Goal: Task Accomplishment & Management: Manage account settings

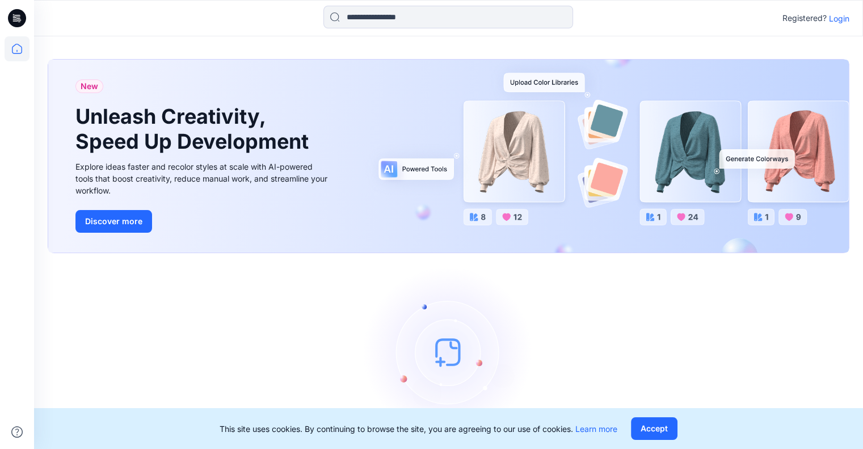
drag, startPoint x: 845, startPoint y: 19, endPoint x: 735, endPoint y: 129, distance: 155.7
click at [845, 20] on p "Login" at bounding box center [839, 18] width 20 height 12
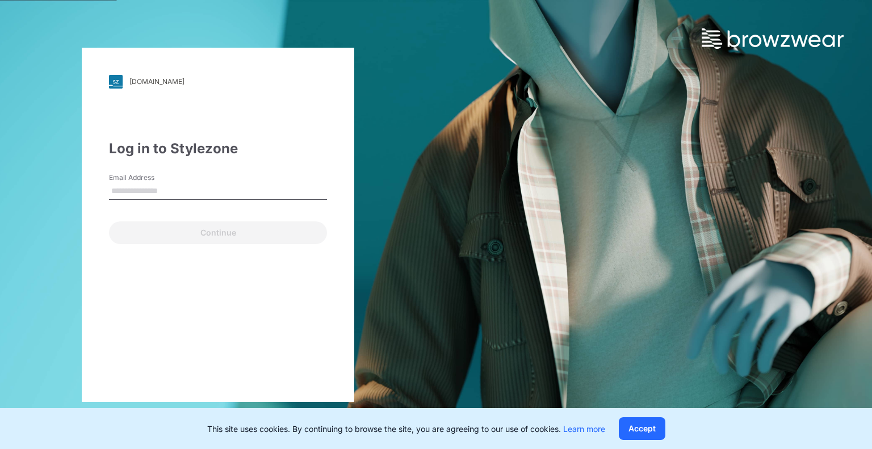
click at [196, 184] on input "Email Address" at bounding box center [218, 191] width 218 height 17
click at [210, 176] on div "Email Address" at bounding box center [218, 190] width 218 height 34
click at [210, 176] on div "Email Address Email is required" at bounding box center [218, 190] width 218 height 34
click at [147, 200] on div "Email is required" at bounding box center [218, 205] width 218 height 10
click at [277, 185] on input "Email Address" at bounding box center [218, 191] width 218 height 17
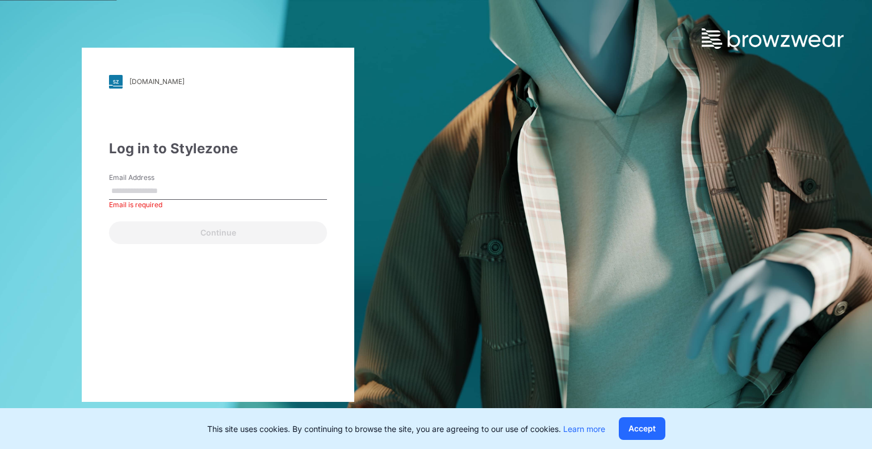
click at [272, 196] on input "Email Address" at bounding box center [218, 191] width 218 height 17
type input "**********"
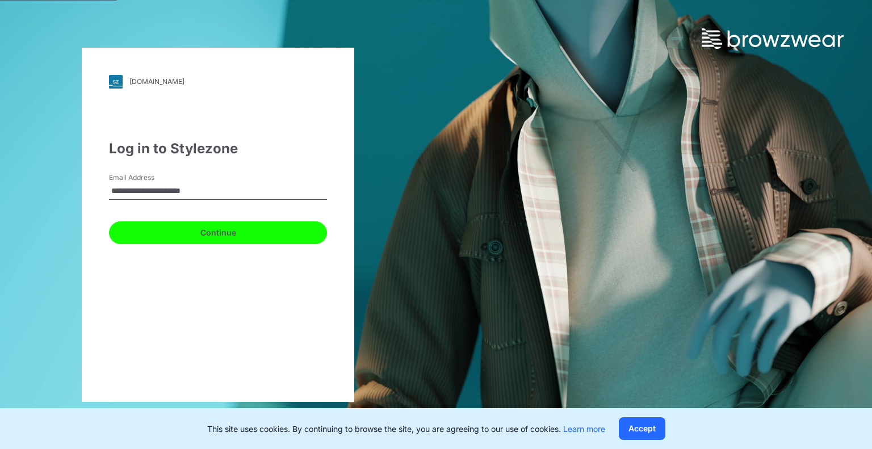
click at [288, 236] on button "Continue" at bounding box center [218, 232] width 218 height 23
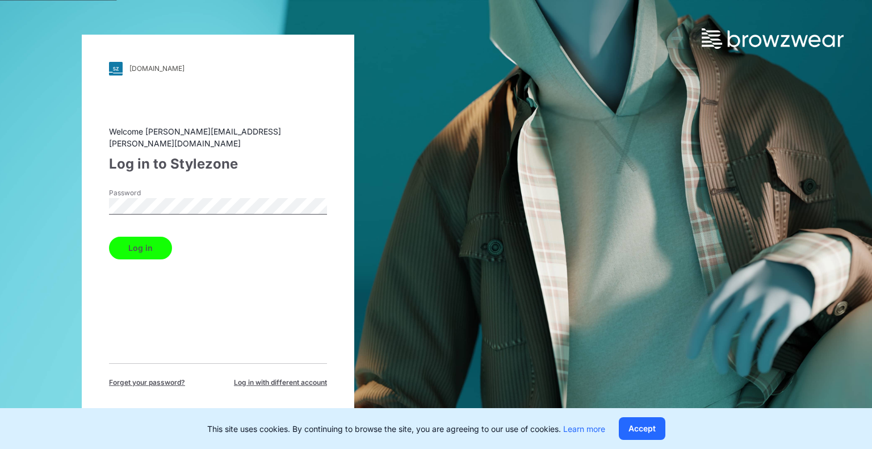
click at [152, 247] on button "Log in" at bounding box center [140, 248] width 63 height 23
